Goal: Task Accomplishment & Management: Book appointment/travel/reservation

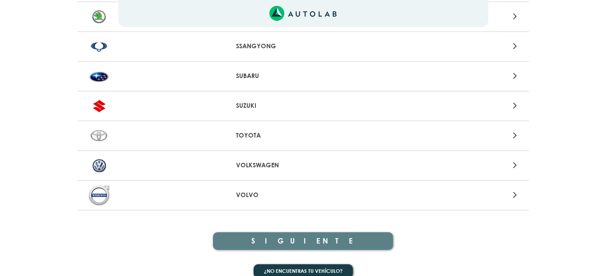
scroll to position [984, 0]
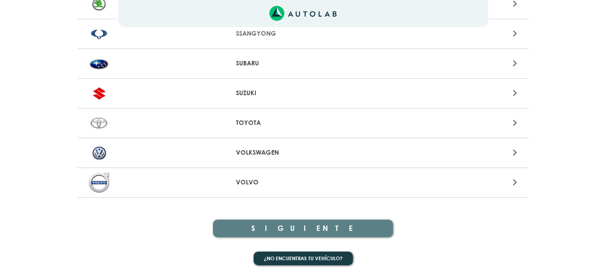
click at [256, 147] on div "VOLKSWAGEN" at bounding box center [303, 154] width 451 height 30
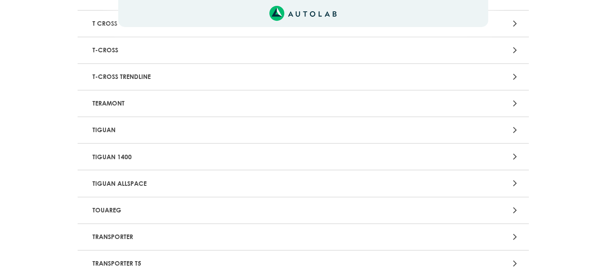
scroll to position [1445, 0]
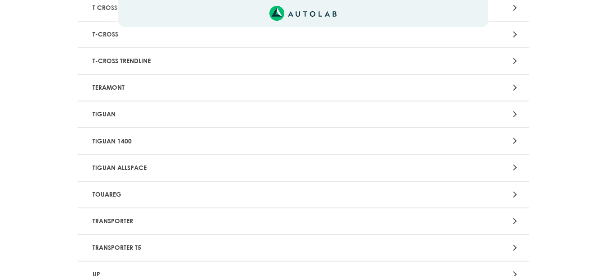
click at [315, 113] on p "TIGUAN" at bounding box center [229, 114] width 281 height 17
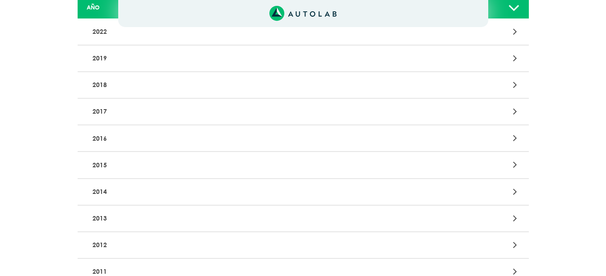
scroll to position [135, 0]
click at [303, 211] on p "2013" at bounding box center [229, 217] width 281 height 17
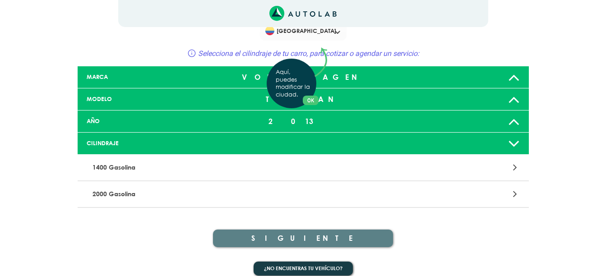
scroll to position [31, 0]
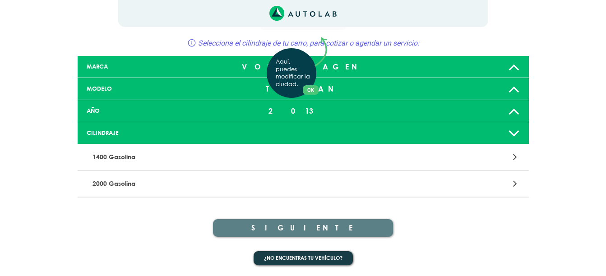
click at [293, 193] on div "Aquí, puedes modificar la ciudad. OK .aex,.bex{fill:none!important;stroke:#50c4…" at bounding box center [303, 107] width 606 height 276
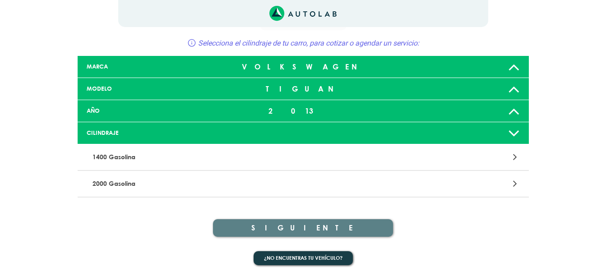
click at [298, 186] on p "2000 Gasolina" at bounding box center [229, 184] width 281 height 17
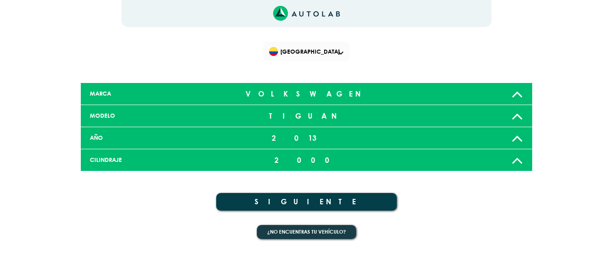
click at [314, 196] on button "SIGUIENTE" at bounding box center [306, 202] width 181 height 18
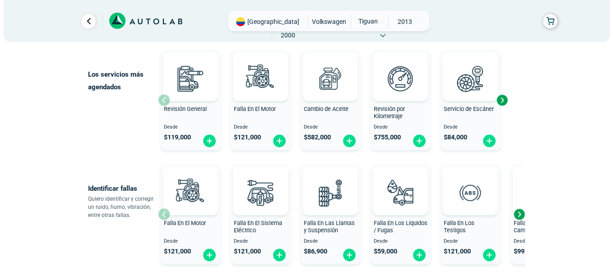
scroll to position [107, 0]
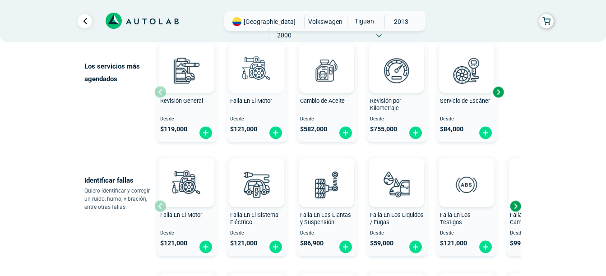
click at [264, 83] on img at bounding box center [257, 71] width 40 height 40
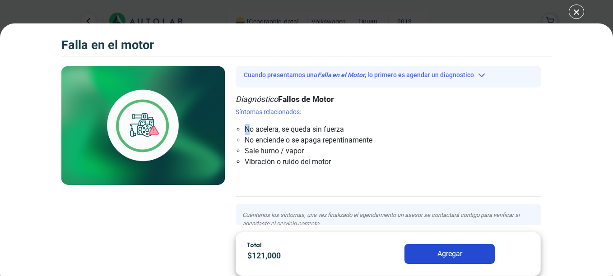
drag, startPoint x: 251, startPoint y: 132, endPoint x: 349, endPoint y: 114, distance: 98.8
click at [345, 114] on div "Síntomas relacionados: No acelera, se queda sin fuerza No enciende o se apaga r…" at bounding box center [388, 137] width 305 height 60
drag, startPoint x: 349, startPoint y: 114, endPoint x: 353, endPoint y: 115, distance: 5.0
click at [356, 112] on p "Síntomas relacionados:" at bounding box center [388, 111] width 305 height 9
click at [264, 145] on li "No enciende o se apaga repentinamente" at bounding box center [363, 140] width 237 height 11
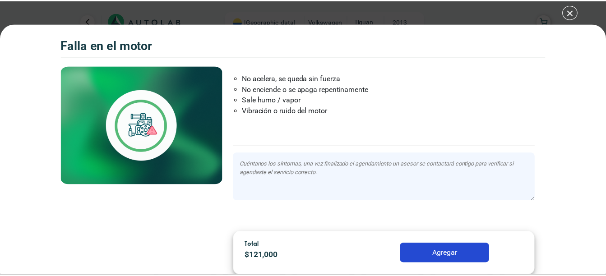
scroll to position [52, 0]
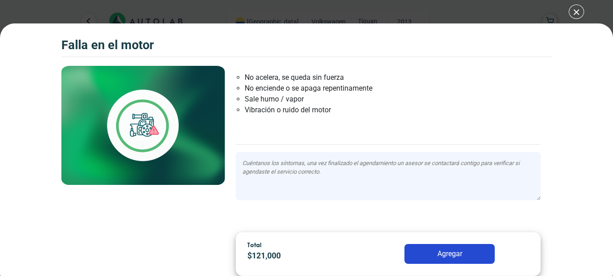
click at [444, 249] on button "Agregar" at bounding box center [450, 254] width 90 height 20
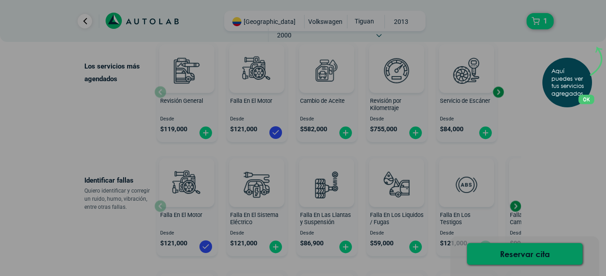
click at [515, 254] on div "Aquí puedes ver tus servicios agregados. OK .aex,.bex{fill:none!important;strok…" at bounding box center [303, 138] width 606 height 276
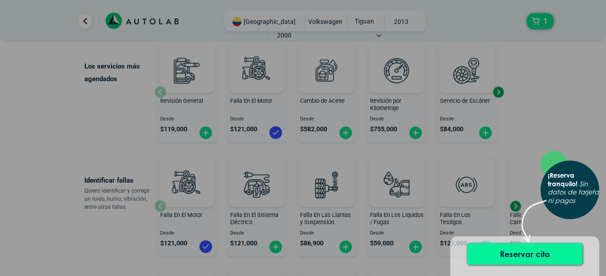
click at [524, 250] on button "Reservar cita" at bounding box center [525, 254] width 116 height 22
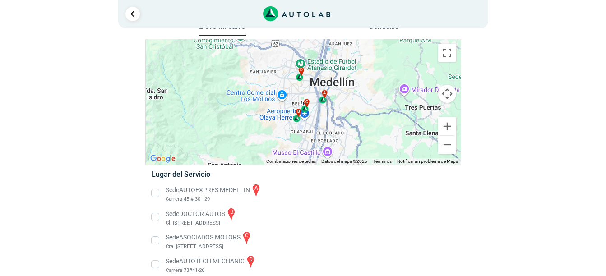
scroll to position [29, 0]
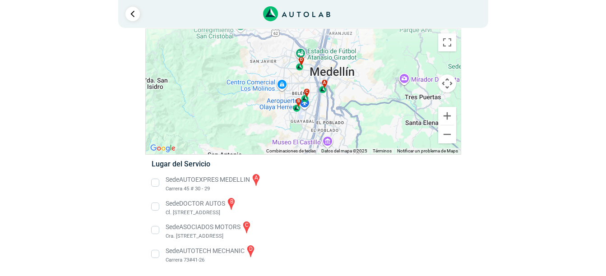
click at [156, 179] on li "Sede AUTOEXPRES MEDELLIN a Carrera 45 # 30 - 29" at bounding box center [303, 183] width 316 height 20
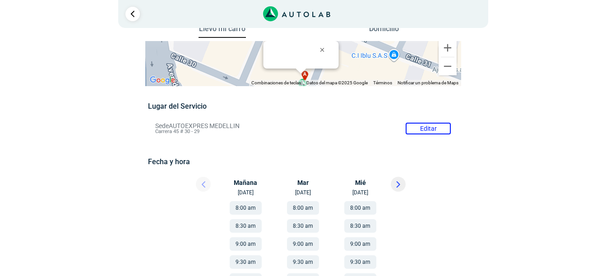
scroll to position [45, 0]
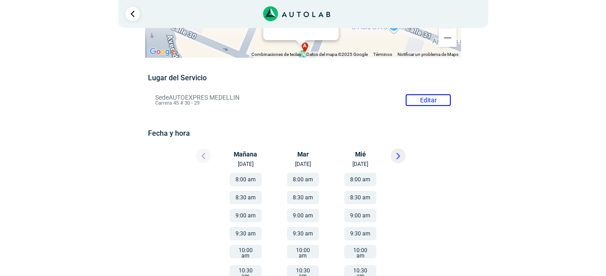
click at [396, 150] on button at bounding box center [398, 156] width 15 height 15
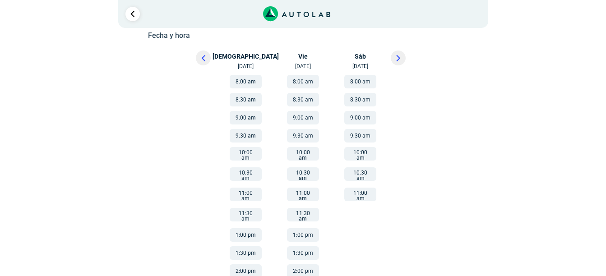
scroll to position [220, 0]
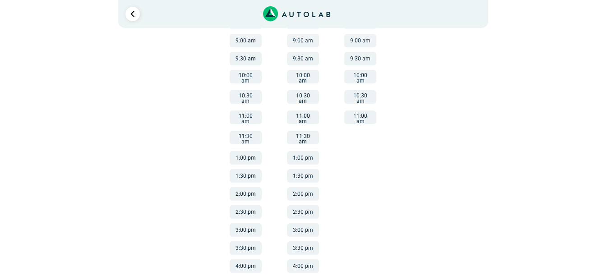
click at [309, 169] on button "1:30 pm" at bounding box center [303, 176] width 32 height 14
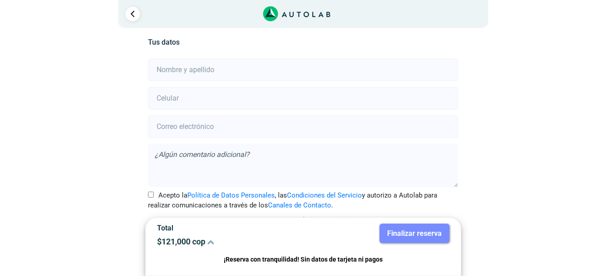
scroll to position [200, 0]
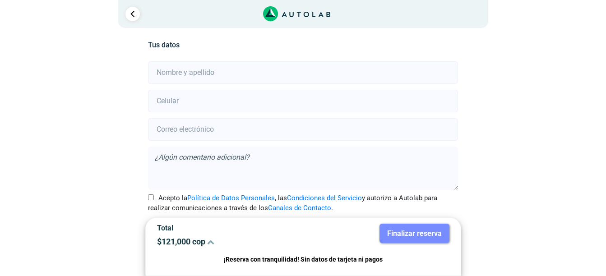
click at [277, 79] on input "text" at bounding box center [303, 72] width 310 height 23
type input "[PERSON_NAME]"
type input "013017237689"
type input "[EMAIL_ADDRESS][DOMAIN_NAME]"
drag, startPoint x: 231, startPoint y: 108, endPoint x: 113, endPoint y: 155, distance: 126.8
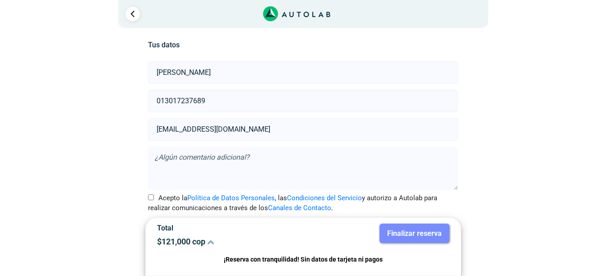
click at [113, 154] on div "Llevo mi carro [GEOGRAPHIC_DATA] ← Mover a la izquierda → Mover a la derecha ↑ …" at bounding box center [303, 64] width 438 height 451
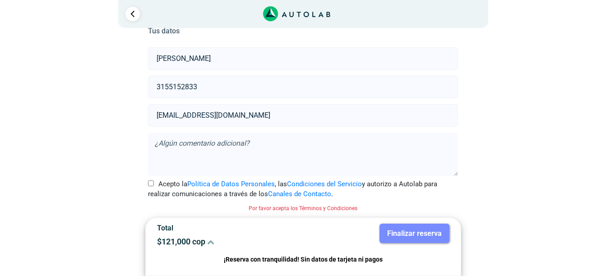
type input "3155152833"
click at [150, 183] on input "Acepto la Política de Datos Personales , las Condiciones del Servicio y autoriz…" at bounding box center [151, 184] width 6 height 6
checkbox input "true"
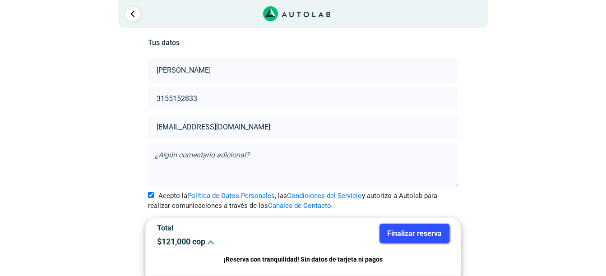
click at [422, 227] on button "Finalizar reserva" at bounding box center [415, 233] width 70 height 19
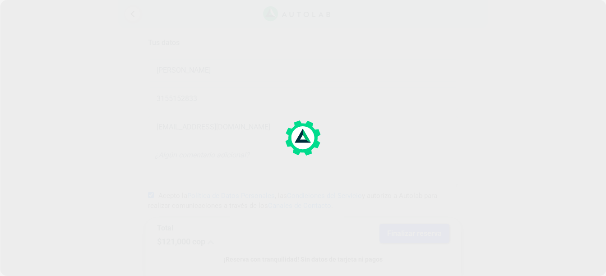
scroll to position [0, 0]
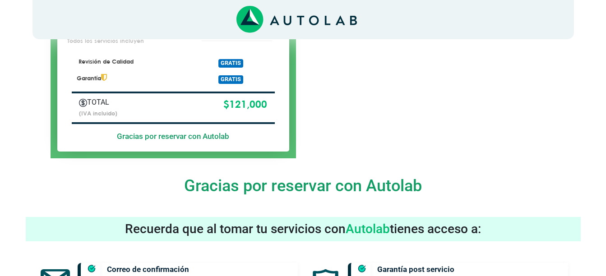
scroll to position [357, 0]
